Goal: Task Accomplishment & Management: Manage account settings

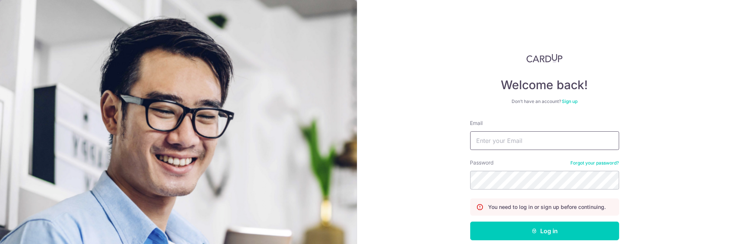
drag, startPoint x: 0, startPoint y: 0, endPoint x: 488, endPoint y: 142, distance: 508.3
click at [488, 142] on input "Email" at bounding box center [544, 140] width 149 height 19
type input "aaron_lee@pave.com.sg"
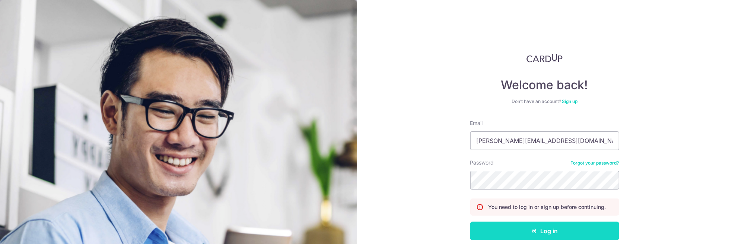
click at [517, 230] on button "Log in" at bounding box center [544, 230] width 149 height 19
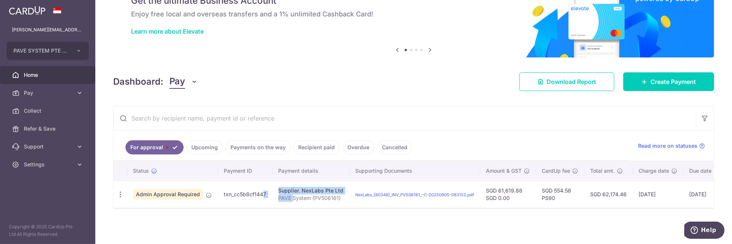
drag, startPoint x: 267, startPoint y: 201, endPoint x: 248, endPoint y: 203, distance: 19.5
click at [248, 203] on tr "Update payment Cancel payment Admin Approval Required txn_cc5b8cf1447 Supplier.…" at bounding box center [448, 193] width 669 height 27
drag, startPoint x: 237, startPoint y: 143, endPoint x: 244, endPoint y: 142, distance: 6.7
click at [237, 143] on link "Payments on the way" at bounding box center [258, 147] width 65 height 14
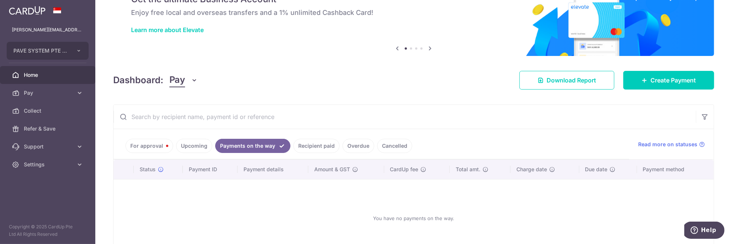
click at [197, 144] on link "Upcoming" at bounding box center [194, 146] width 36 height 14
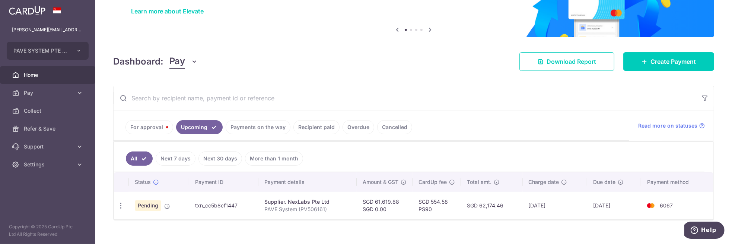
scroll to position [66, 0]
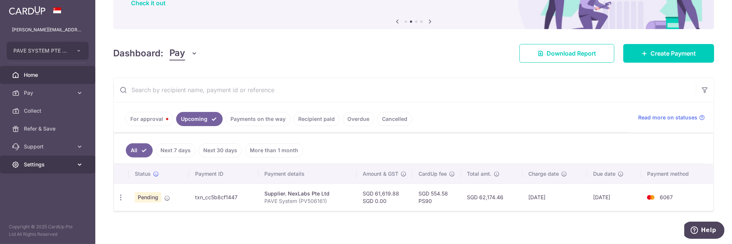
click at [48, 165] on span "Settings" at bounding box center [48, 163] width 49 height 7
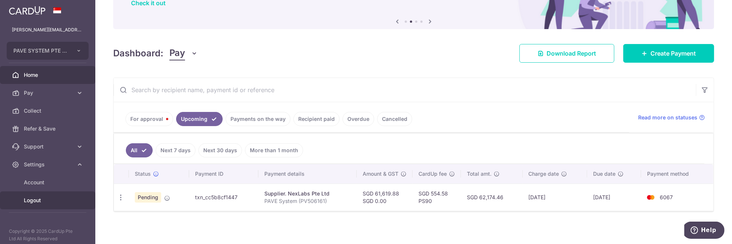
click at [43, 200] on span "Logout" at bounding box center [48, 199] width 49 height 7
